Goal: Task Accomplishment & Management: Complete application form

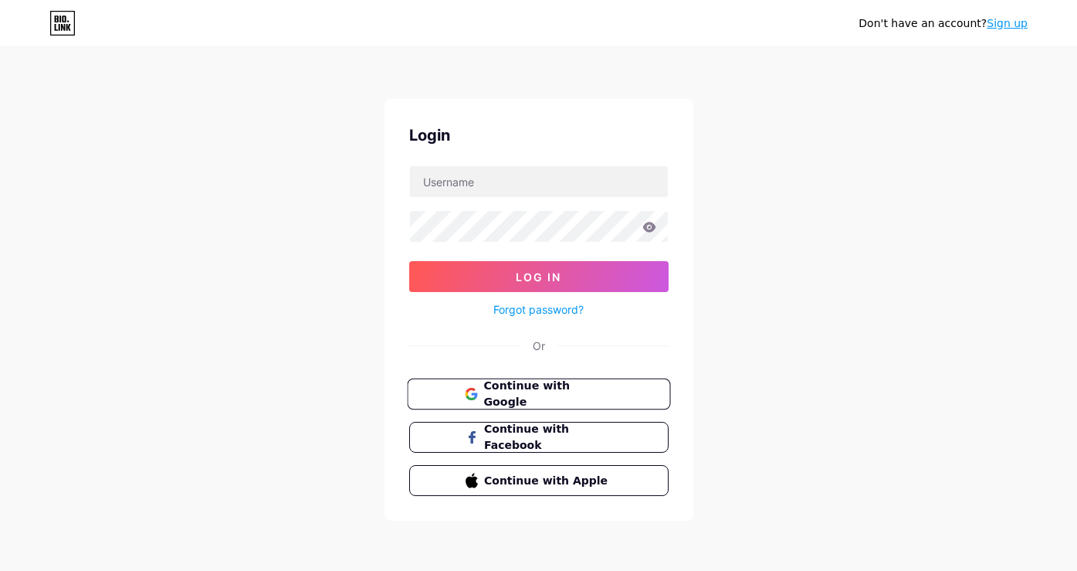
click at [532, 387] on span "Continue with Google" at bounding box center [547, 394] width 129 height 33
click at [583, 397] on span "Continue with Google" at bounding box center [547, 394] width 129 height 33
click at [998, 22] on link "Sign up" at bounding box center [1007, 23] width 41 height 12
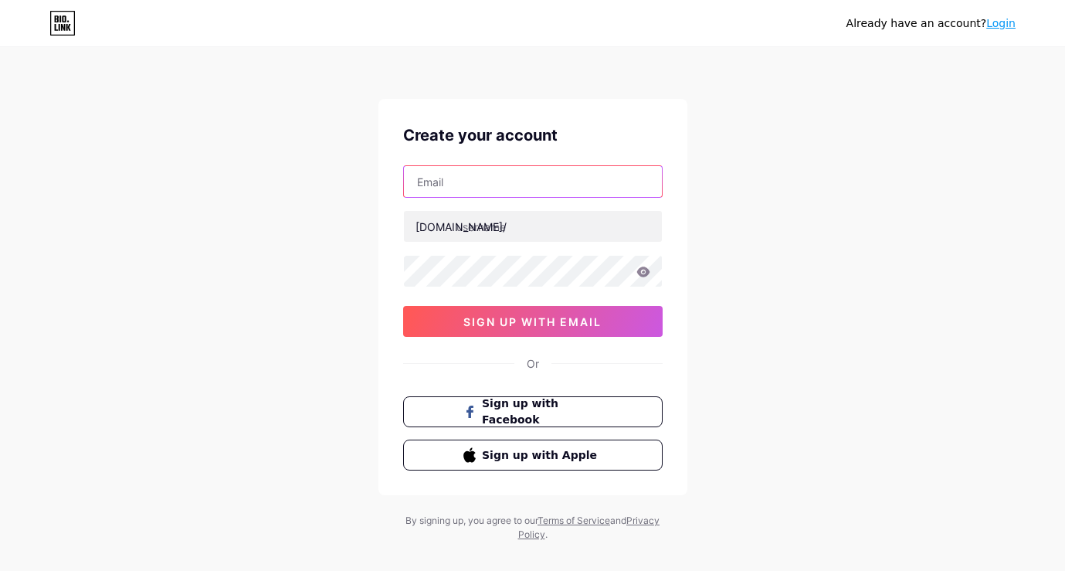
click at [479, 174] on input "text" at bounding box center [533, 181] width 258 height 31
type input "[EMAIL_ADDRESS][DOMAIN_NAME]"
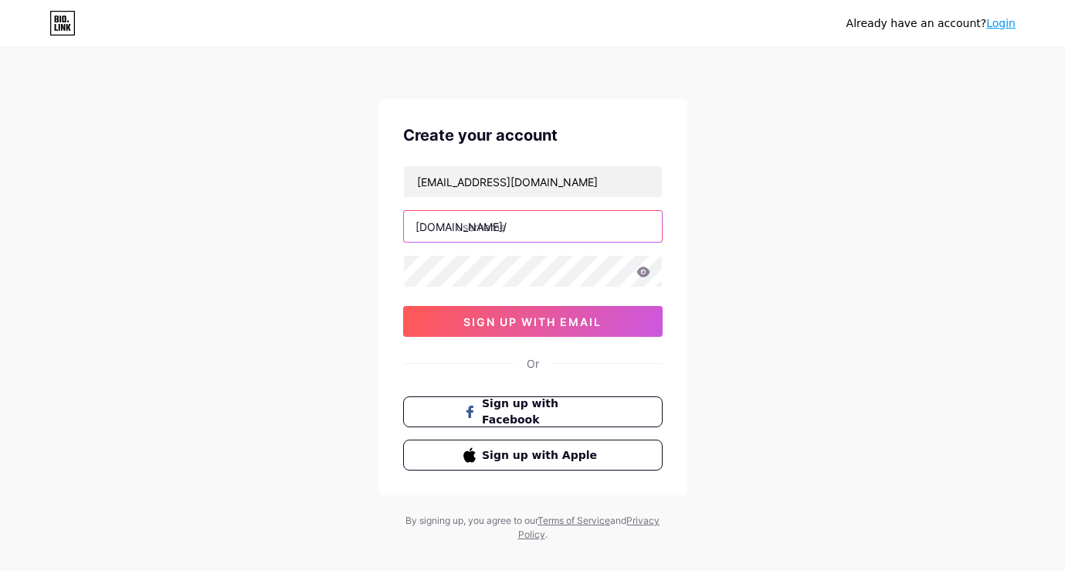
click at [513, 226] on input "text" at bounding box center [533, 226] width 258 height 31
type input "haovandanghoc"
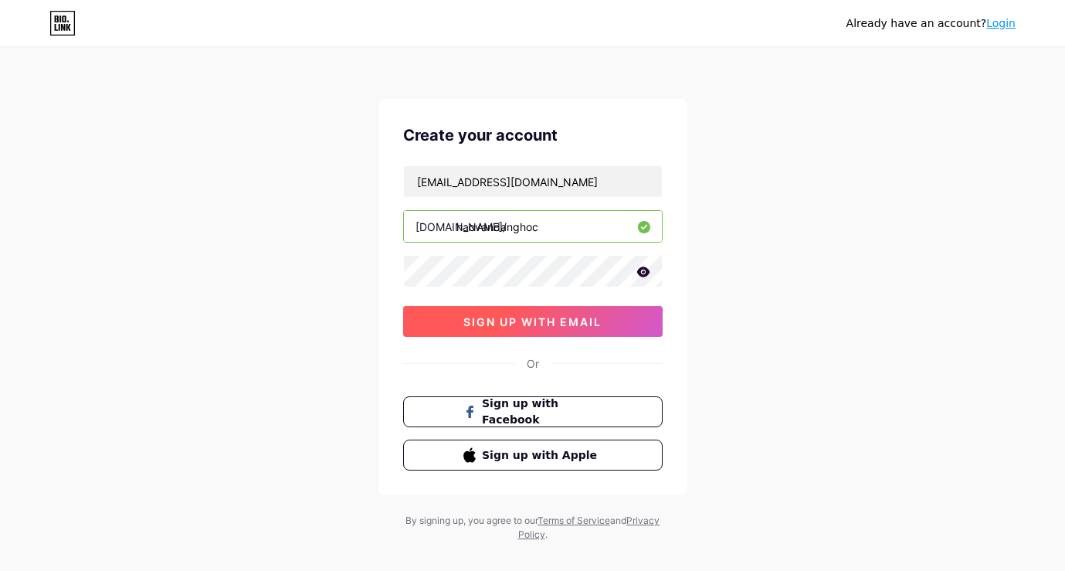
click at [539, 322] on span "sign up with email" at bounding box center [532, 321] width 138 height 13
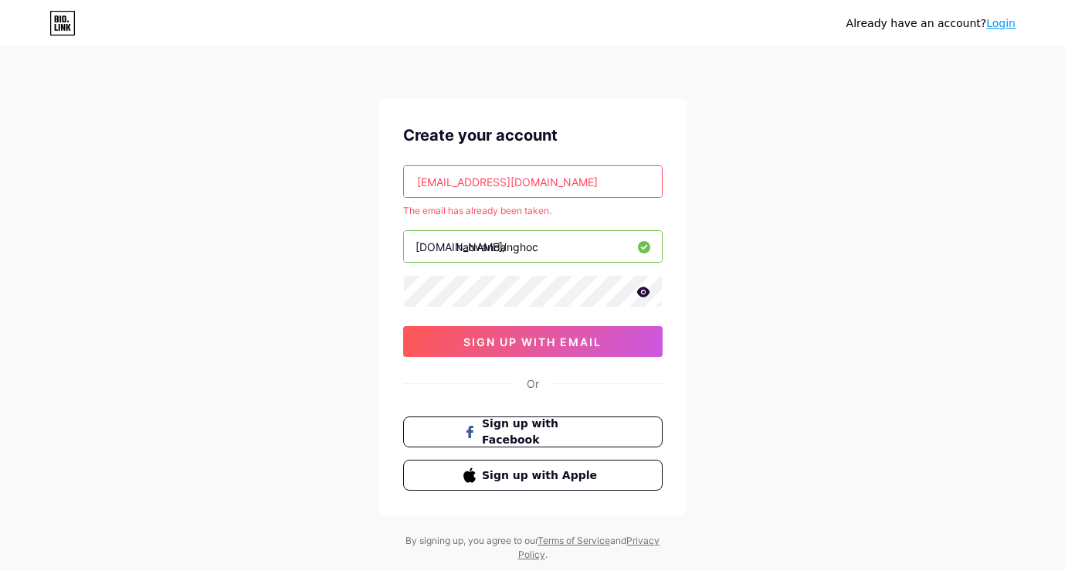
click at [1002, 22] on link "Login" at bounding box center [1000, 23] width 29 height 12
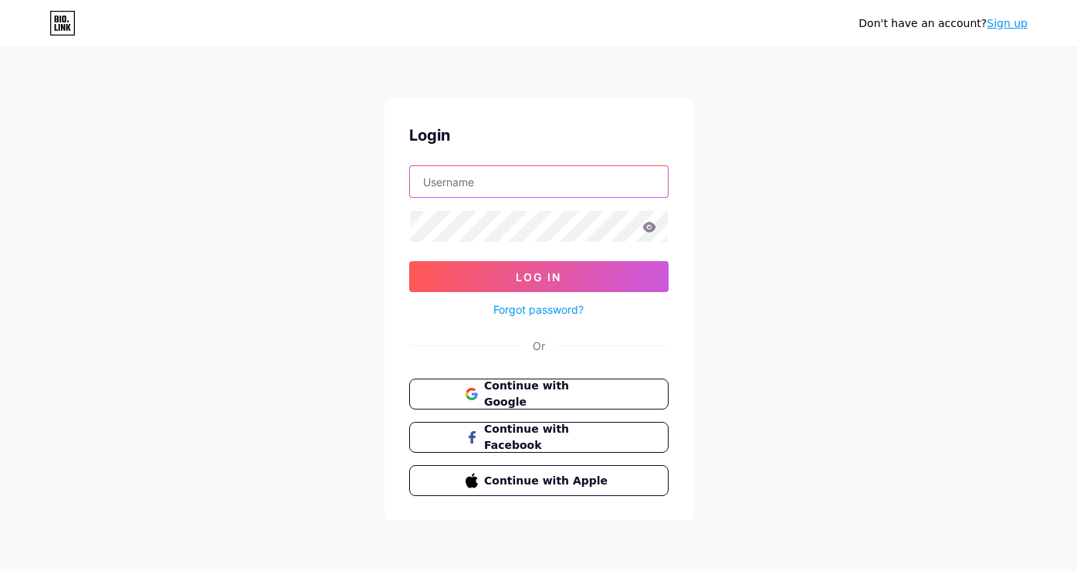
click at [473, 180] on input "text" at bounding box center [539, 181] width 258 height 31
type input "[EMAIL_ADDRESS][DOMAIN_NAME]"
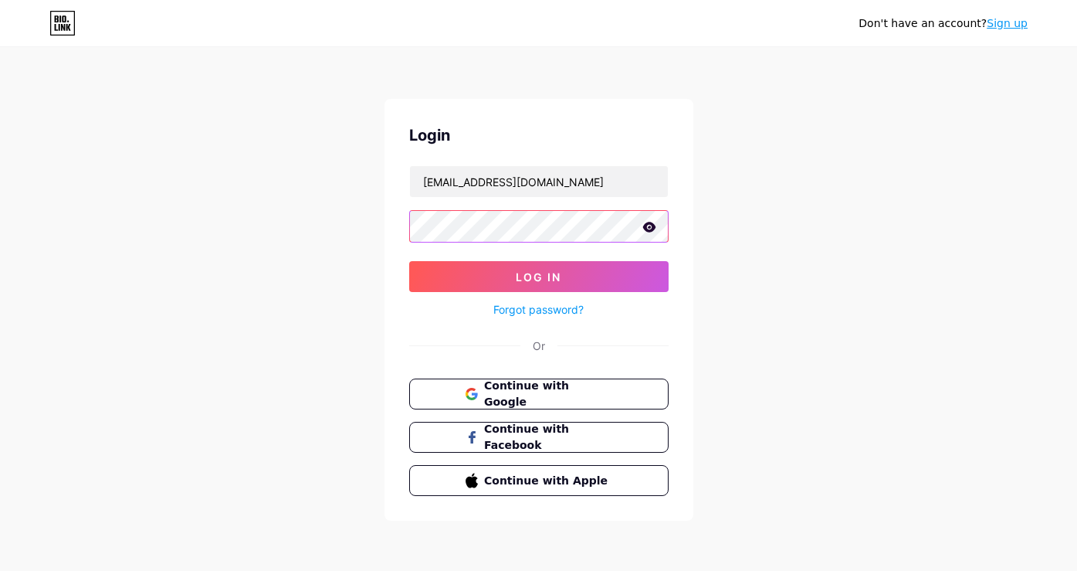
click at [409, 261] on button "Log In" at bounding box center [538, 276] width 259 height 31
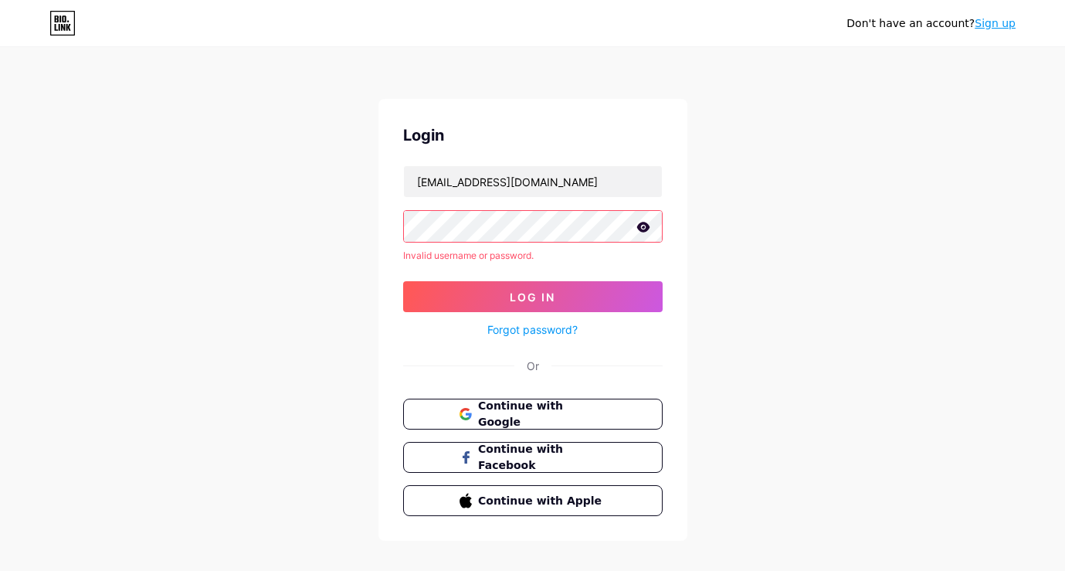
click at [548, 336] on link "Forgot password?" at bounding box center [532, 329] width 90 height 16
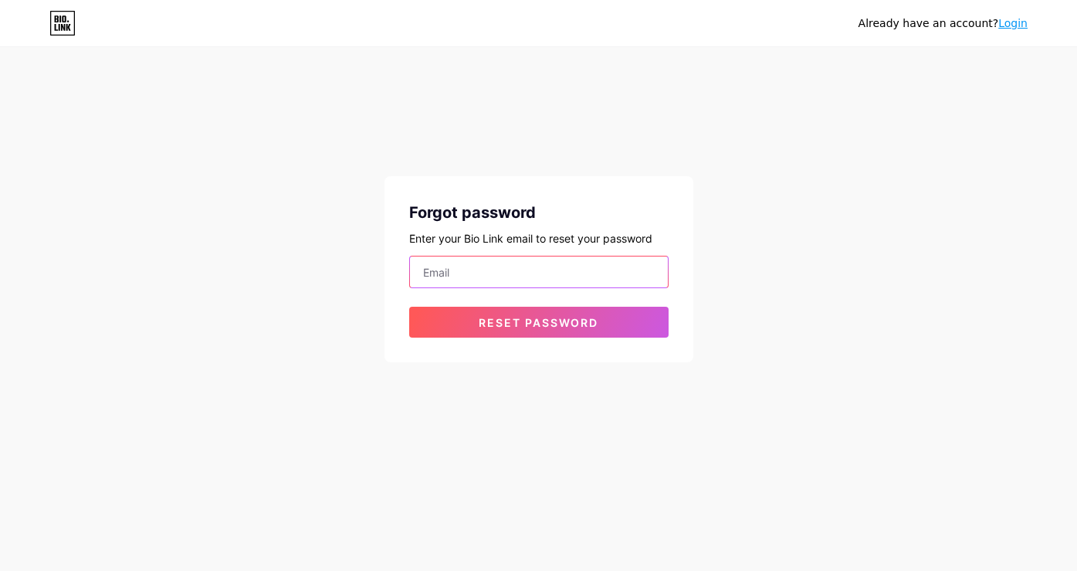
click at [571, 261] on input "email" at bounding box center [539, 271] width 258 height 31
type input "[EMAIL_ADDRESS][DOMAIN_NAME]"
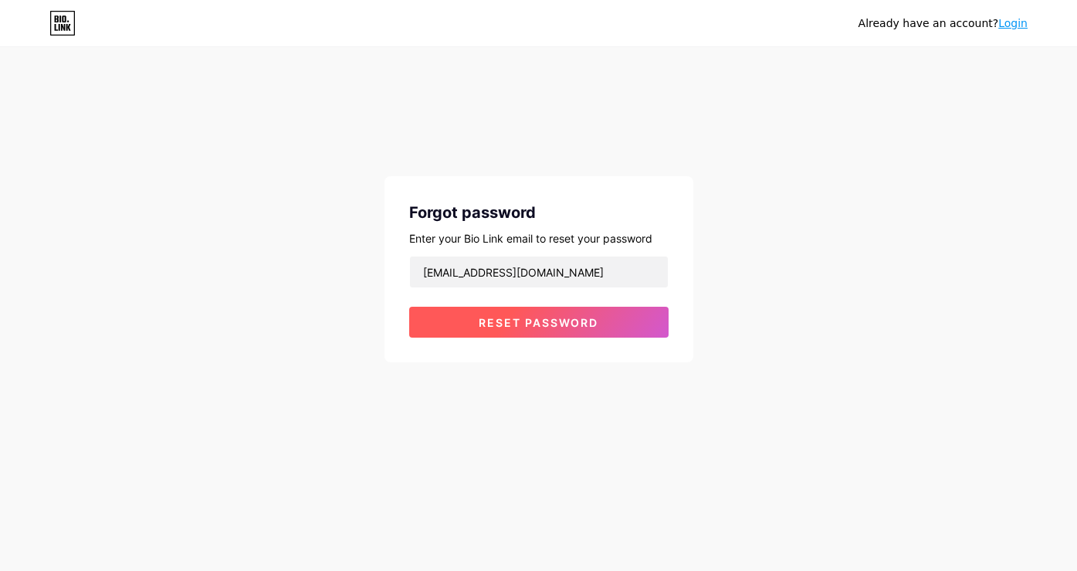
click at [549, 316] on span "Reset password" at bounding box center [539, 322] width 120 height 13
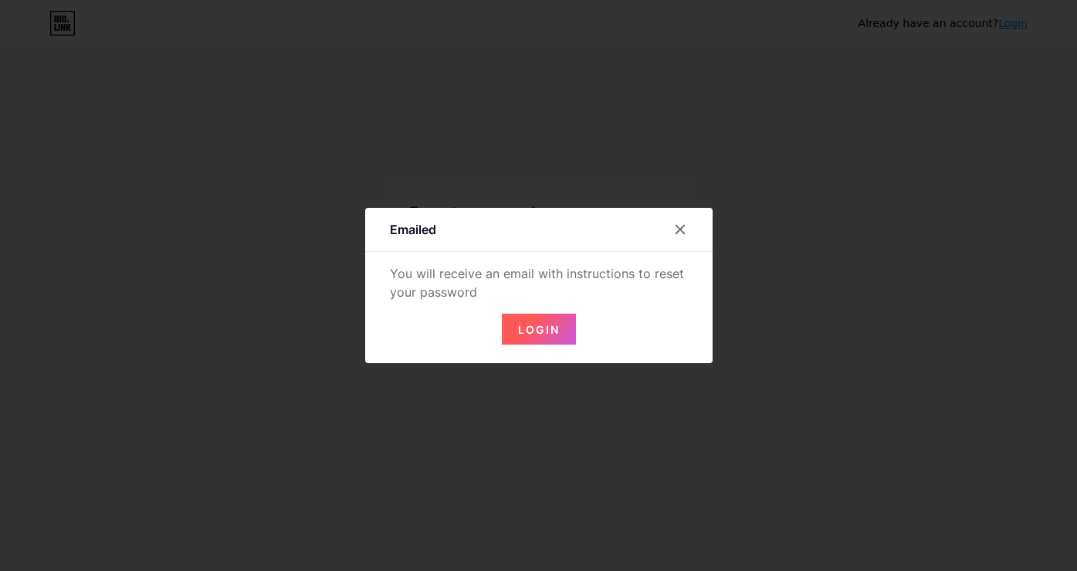
click at [546, 330] on span "Login" at bounding box center [539, 329] width 42 height 13
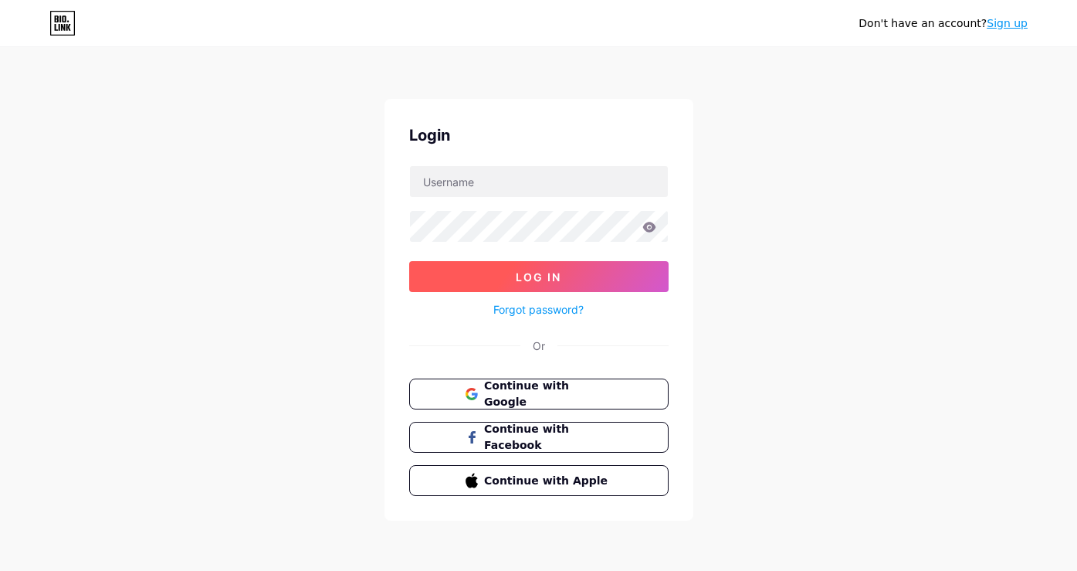
click at [545, 284] on button "Log In" at bounding box center [538, 276] width 259 height 31
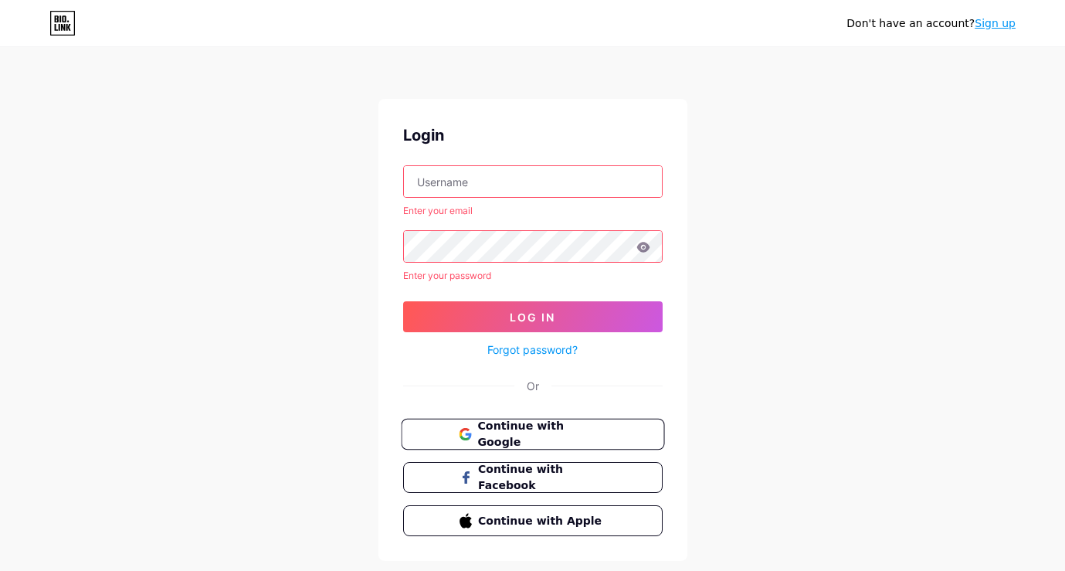
click at [535, 435] on span "Continue with Google" at bounding box center [541, 434] width 129 height 33
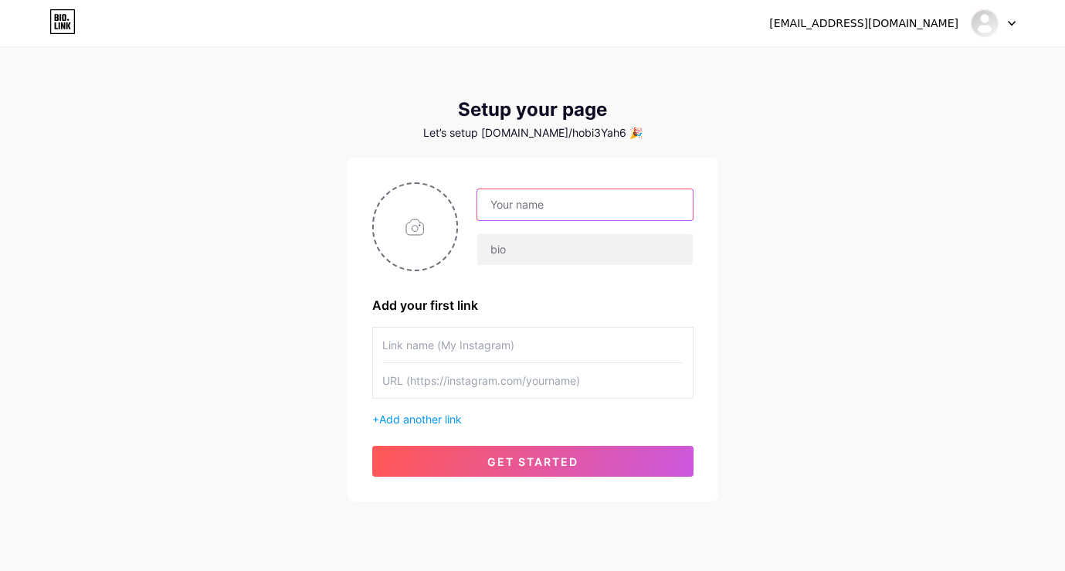
click at [517, 198] on input "text" at bounding box center [584, 204] width 215 height 31
click at [577, 137] on div "Let’s setup bio.link/hobi3Yah6 🎉" at bounding box center [532, 133] width 371 height 12
click at [539, 201] on input "text" at bounding box center [584, 204] width 215 height 31
type input "Hảo vẫn đang học"
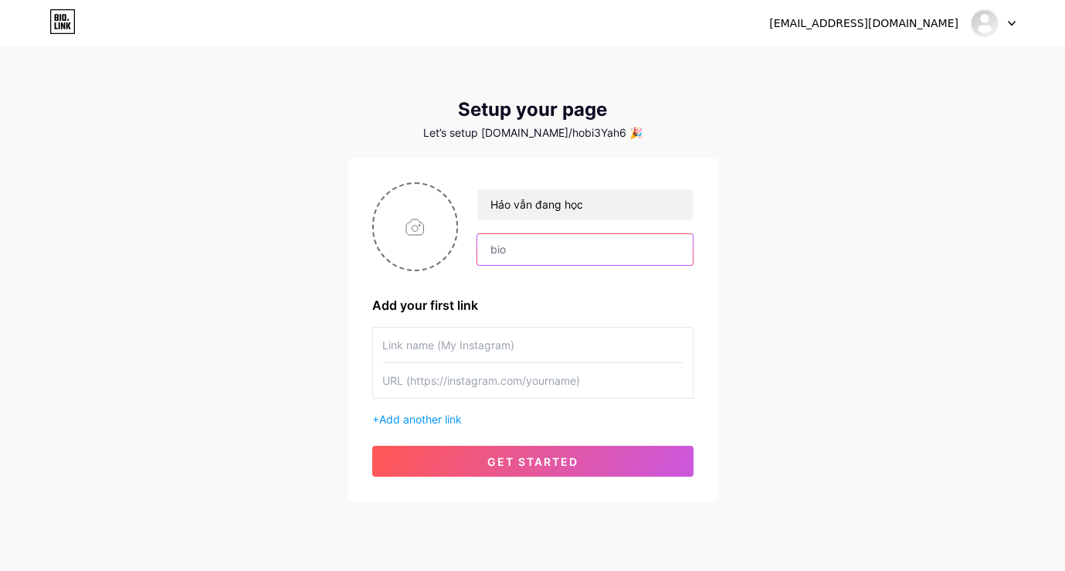
click at [547, 247] on input "text" at bounding box center [584, 249] width 215 height 31
type input "haovandanghoc"
click at [540, 340] on input "text" at bounding box center [532, 344] width 301 height 35
click at [425, 247] on input "file" at bounding box center [415, 227] width 83 height 86
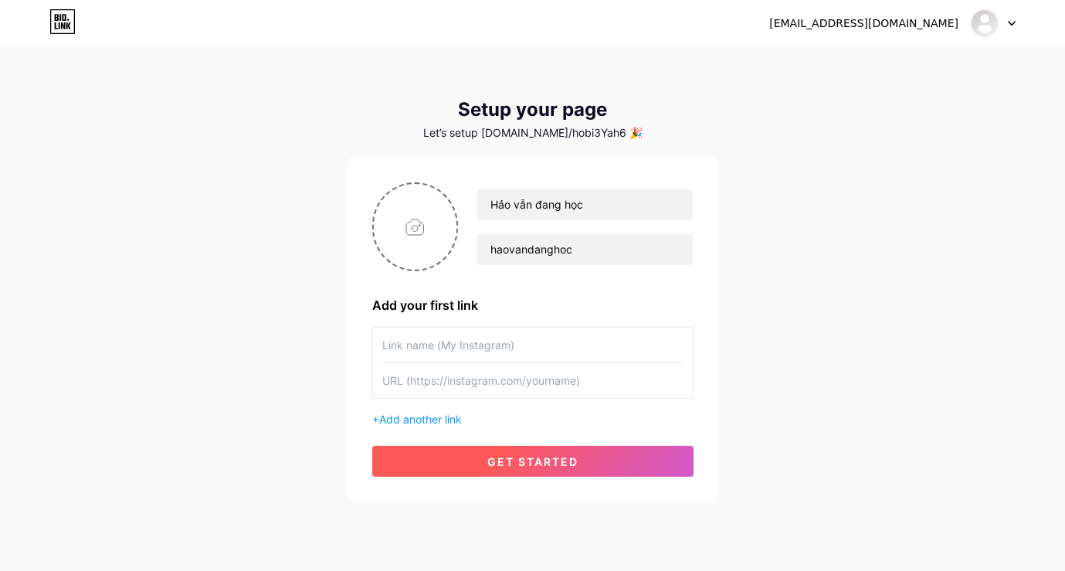
click at [479, 459] on button "get started" at bounding box center [532, 460] width 321 height 31
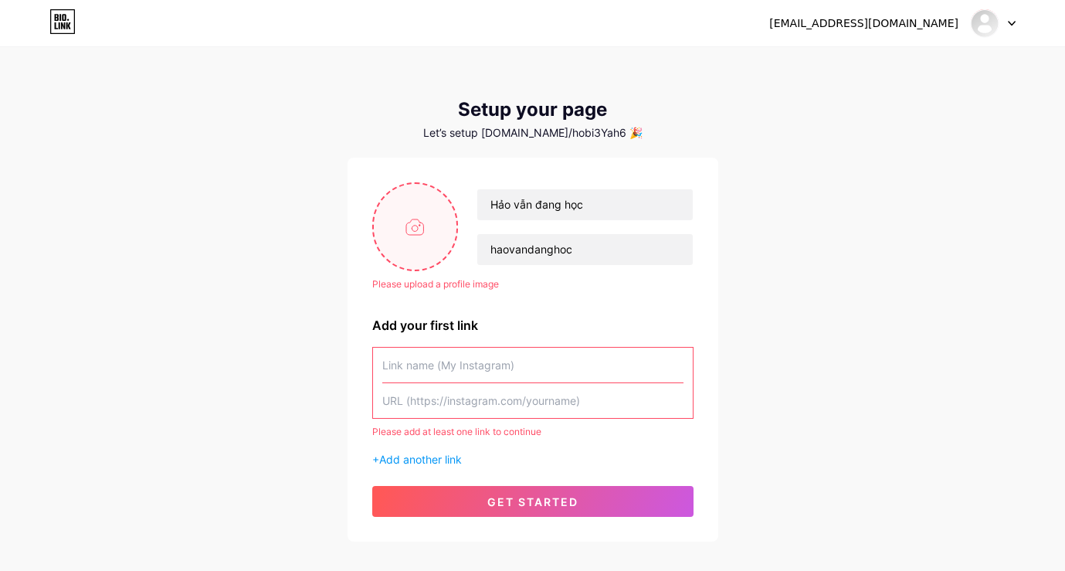
click at [435, 235] on input "file" at bounding box center [415, 227] width 83 height 86
type input "C:\fakepath\snapedit_1701699697950.png"
click at [581, 130] on div "Let’s setup bio.link/hobi3Yah6 🎉" at bounding box center [532, 133] width 371 height 12
click at [585, 138] on div "Let’s setup bio.link/hobi3Yah6 🎉" at bounding box center [532, 133] width 371 height 12
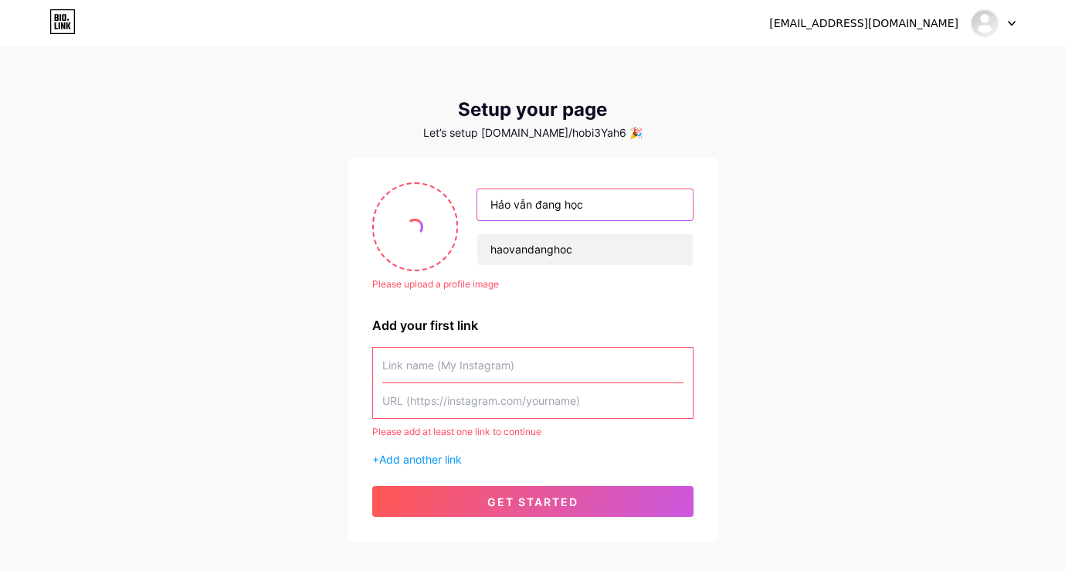
click at [576, 212] on input "Hảo vẫn đang học" at bounding box center [584, 204] width 215 height 31
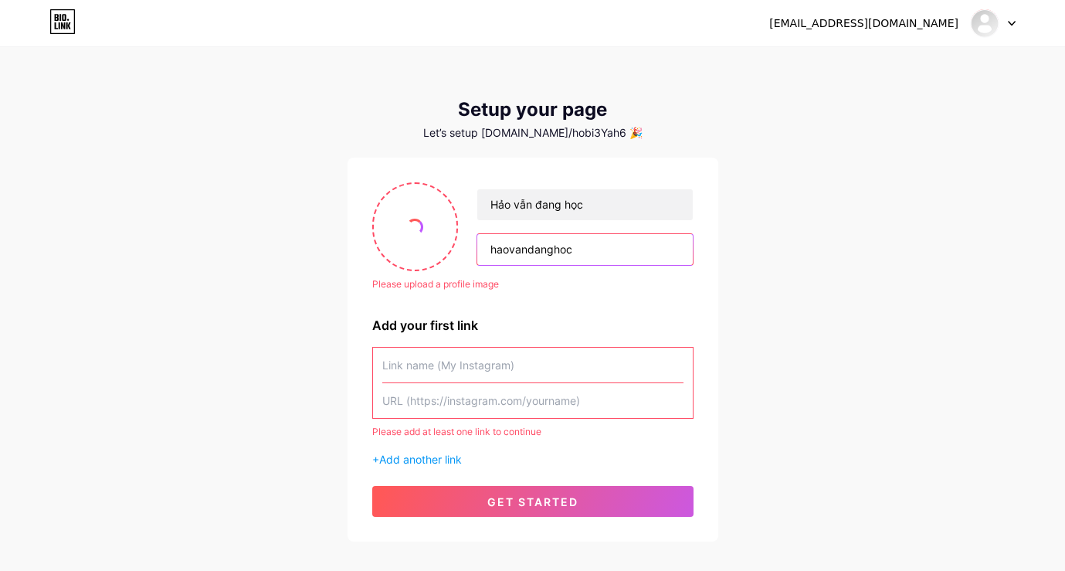
click at [581, 235] on input "haovandanghoc" at bounding box center [584, 249] width 215 height 31
click at [536, 357] on input "text" at bounding box center [532, 364] width 301 height 35
click at [525, 404] on input "text" at bounding box center [532, 400] width 301 height 35
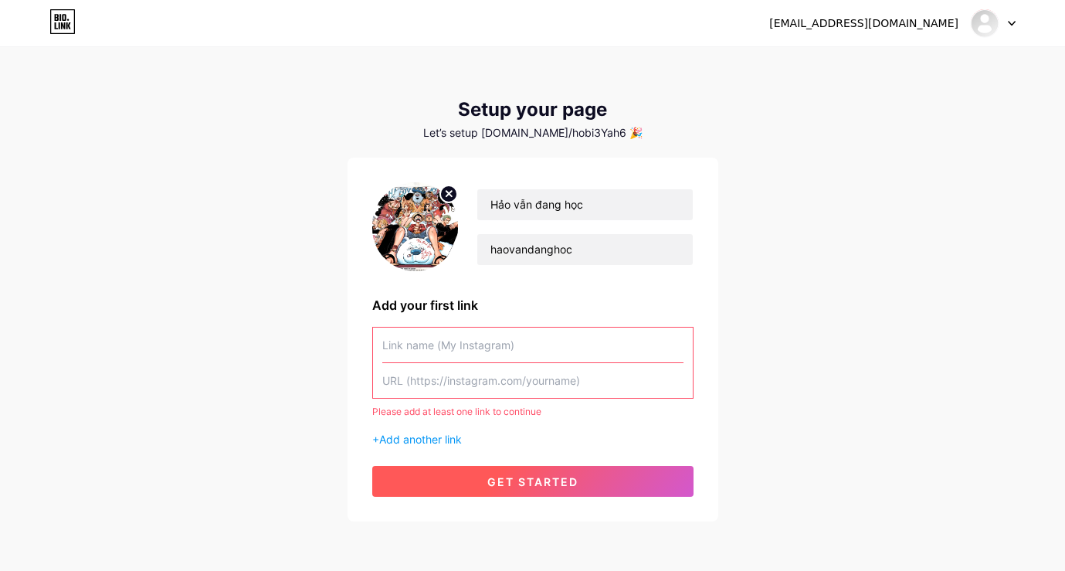
click at [485, 488] on button "get started" at bounding box center [532, 481] width 321 height 31
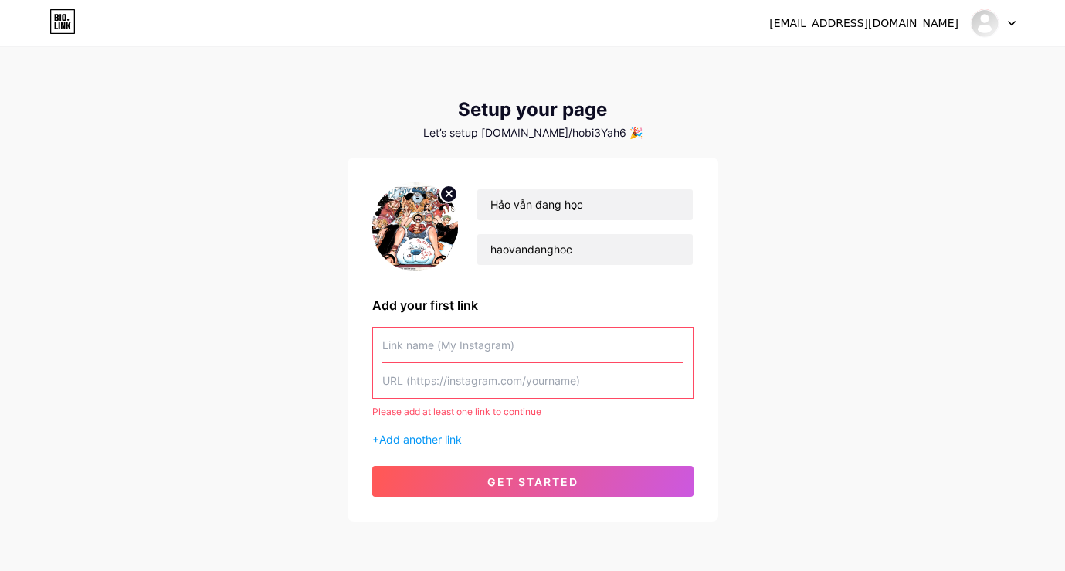
click at [482, 342] on input "text" at bounding box center [532, 344] width 301 height 35
click at [474, 384] on input "text" at bounding box center [532, 380] width 301 height 35
click at [825, 320] on div "haokarry2109@gmail.com Dashboard Logout Setup your page Let’s setup bio.link/ho…" at bounding box center [532, 285] width 1065 height 571
